Goal: Find specific page/section: Find specific page/section

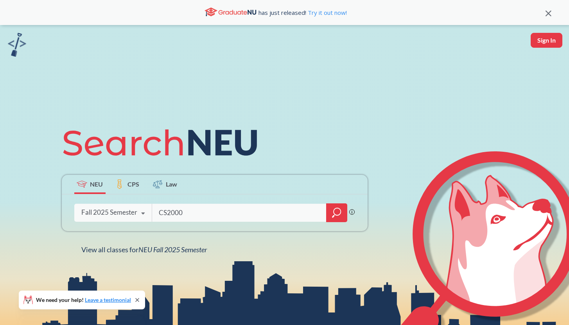
type input "CS2000"
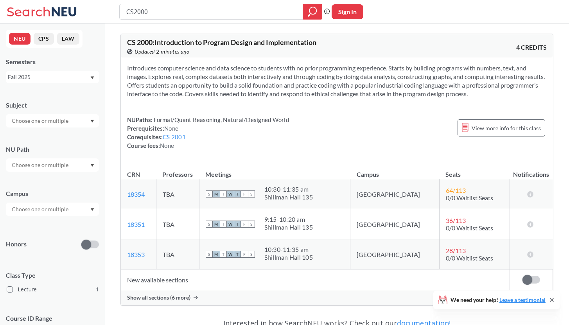
click at [157, 294] on div "Show all sections (6 more)" at bounding box center [337, 297] width 432 height 15
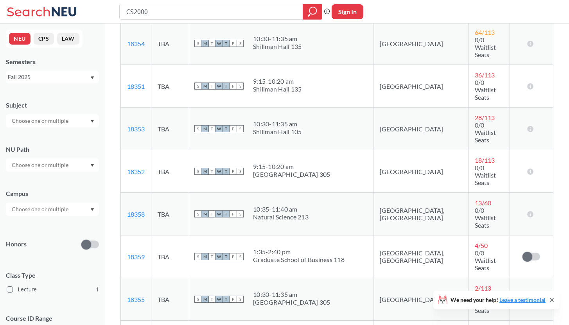
scroll to position [157, 0]
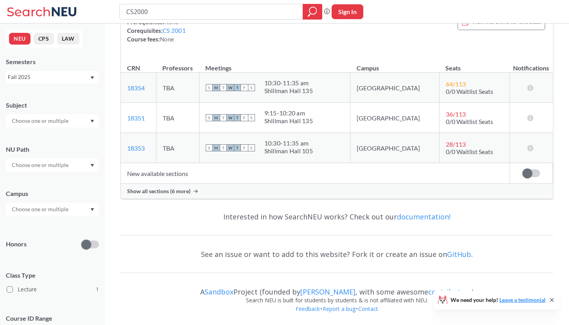
click at [178, 191] on span "Show all sections (6 more)" at bounding box center [158, 191] width 63 height 7
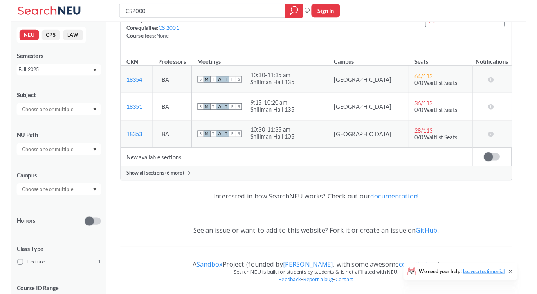
scroll to position [181, 0]
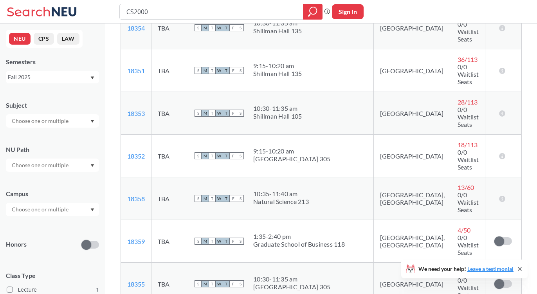
scroll to position [0, 0]
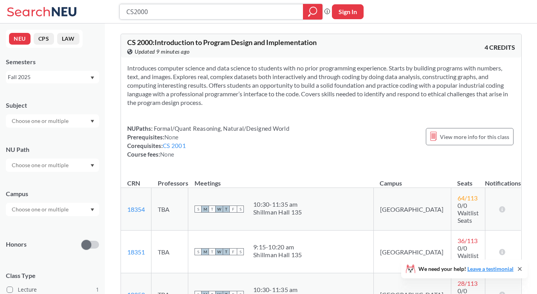
click at [149, 10] on input "CS2000" at bounding box center [212, 11] width 172 height 13
type input "CS2100"
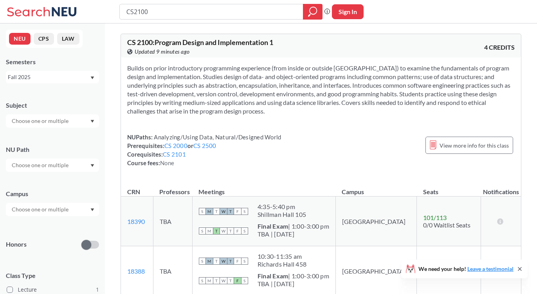
scroll to position [193, 0]
